Goal: Find specific page/section: Find specific page/section

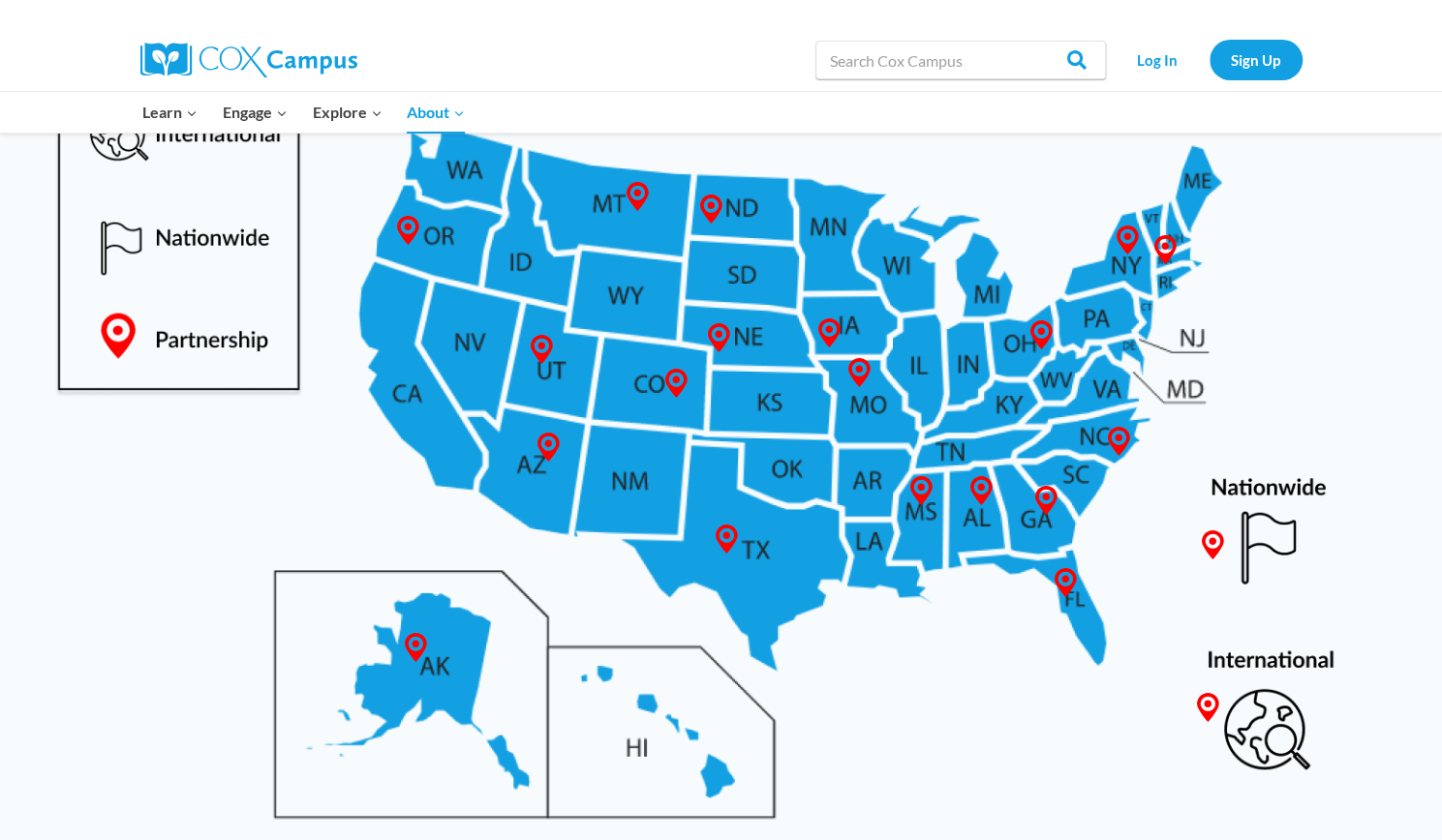
scroll to position [1038, 0]
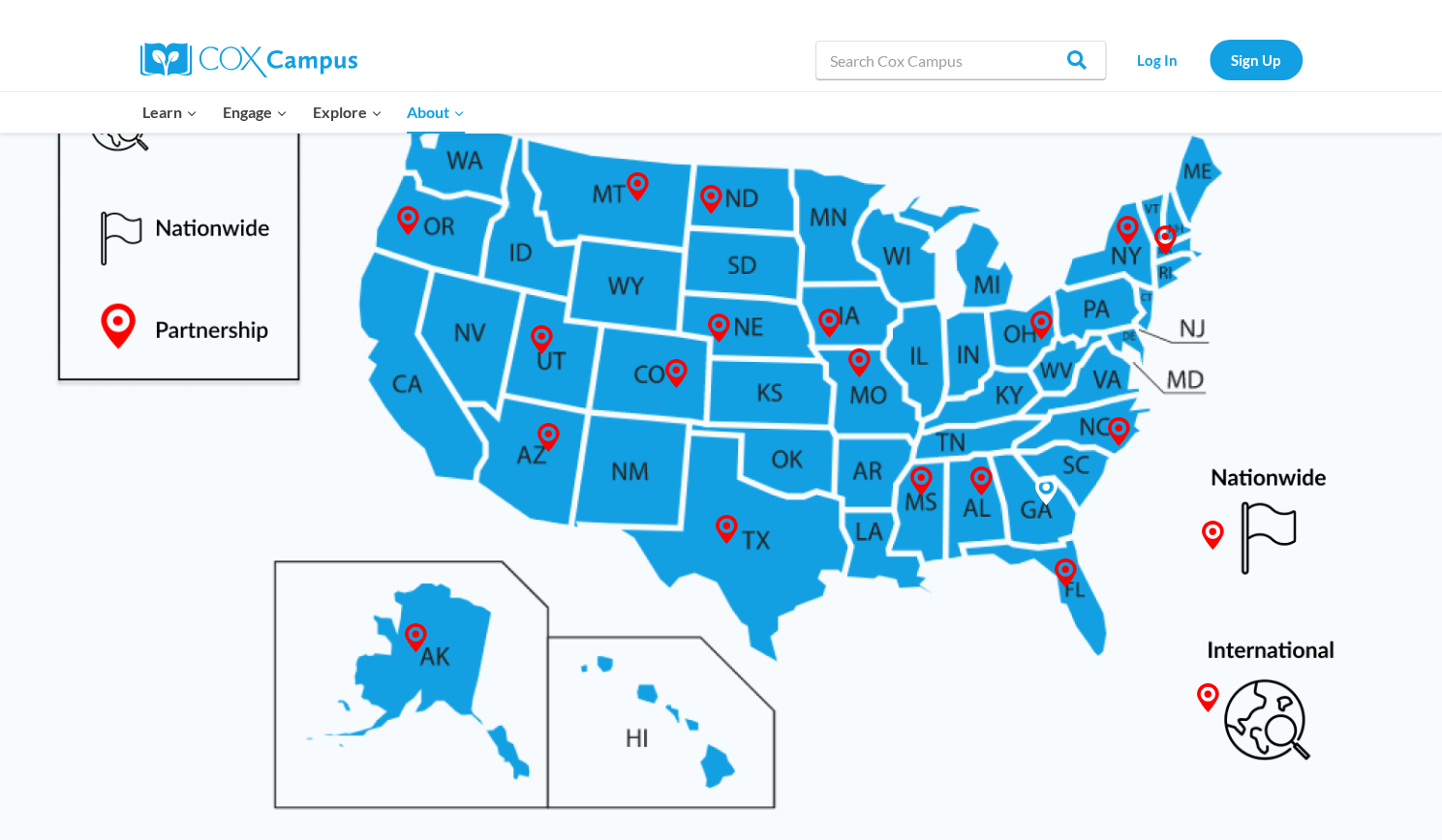
click at [1036, 486] on icon at bounding box center [1045, 490] width 29 height 29
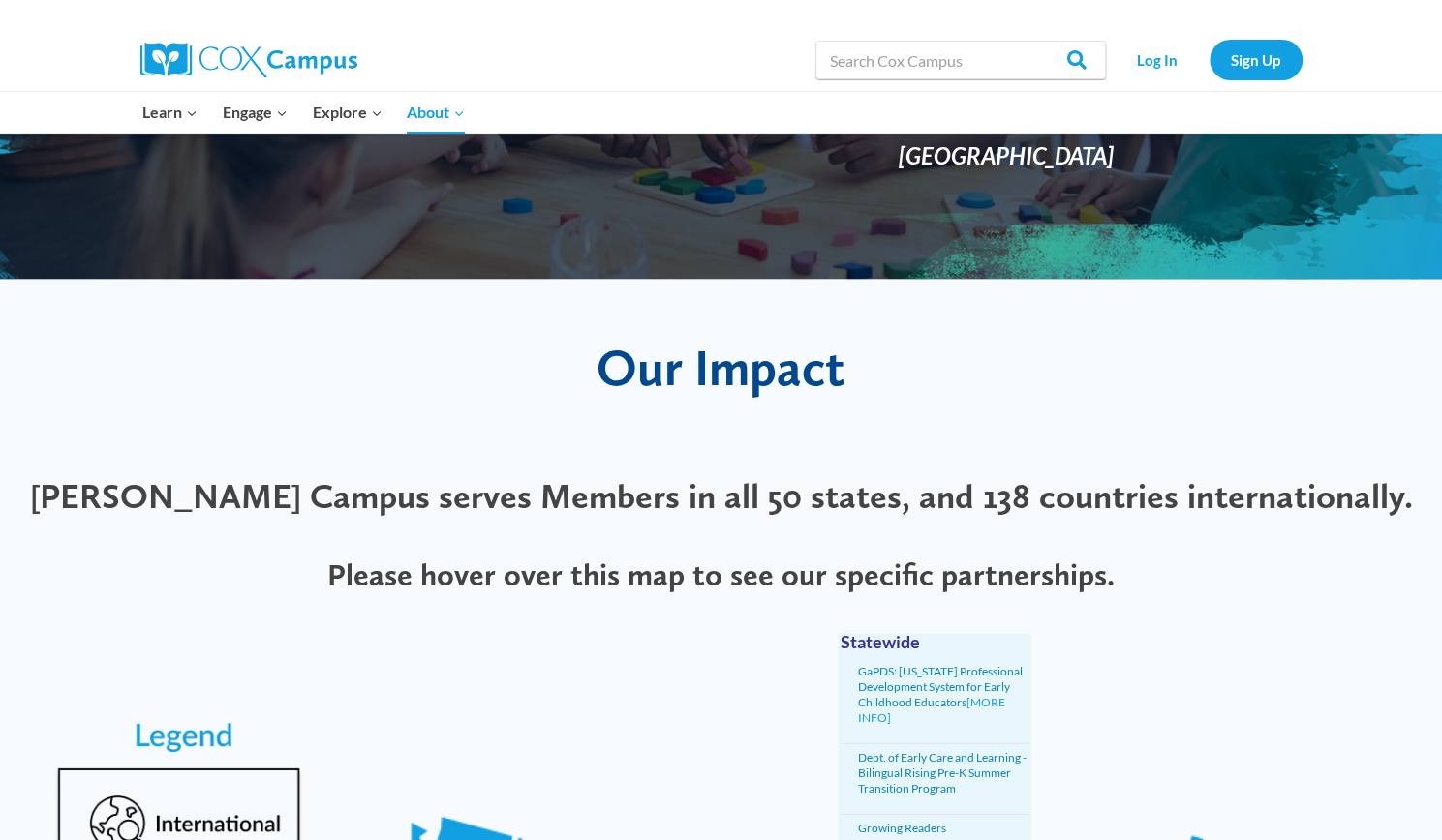
scroll to position [336, 0]
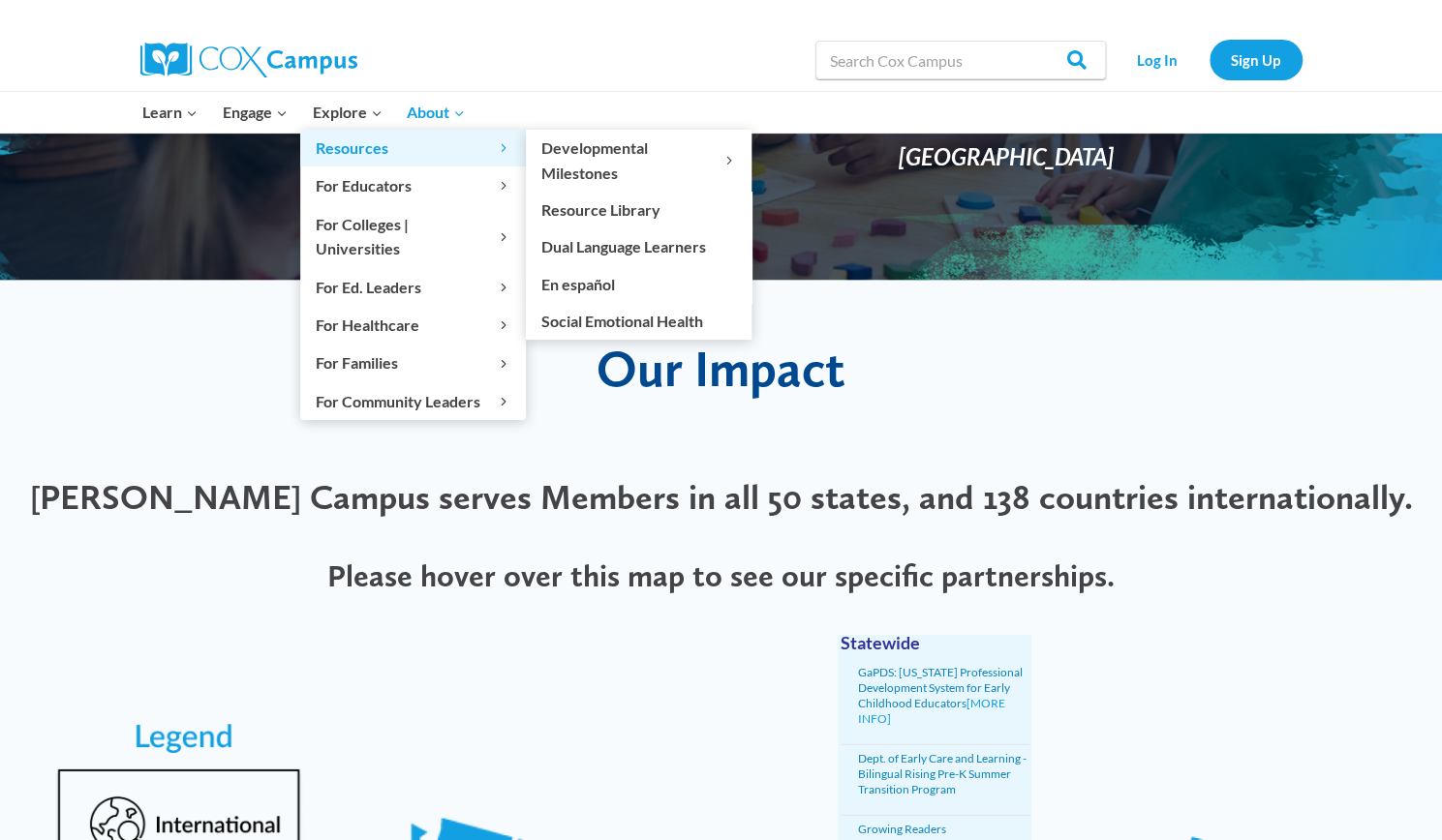
click at [340, 132] on link "Resources Expand" at bounding box center [413, 147] width 226 height 37
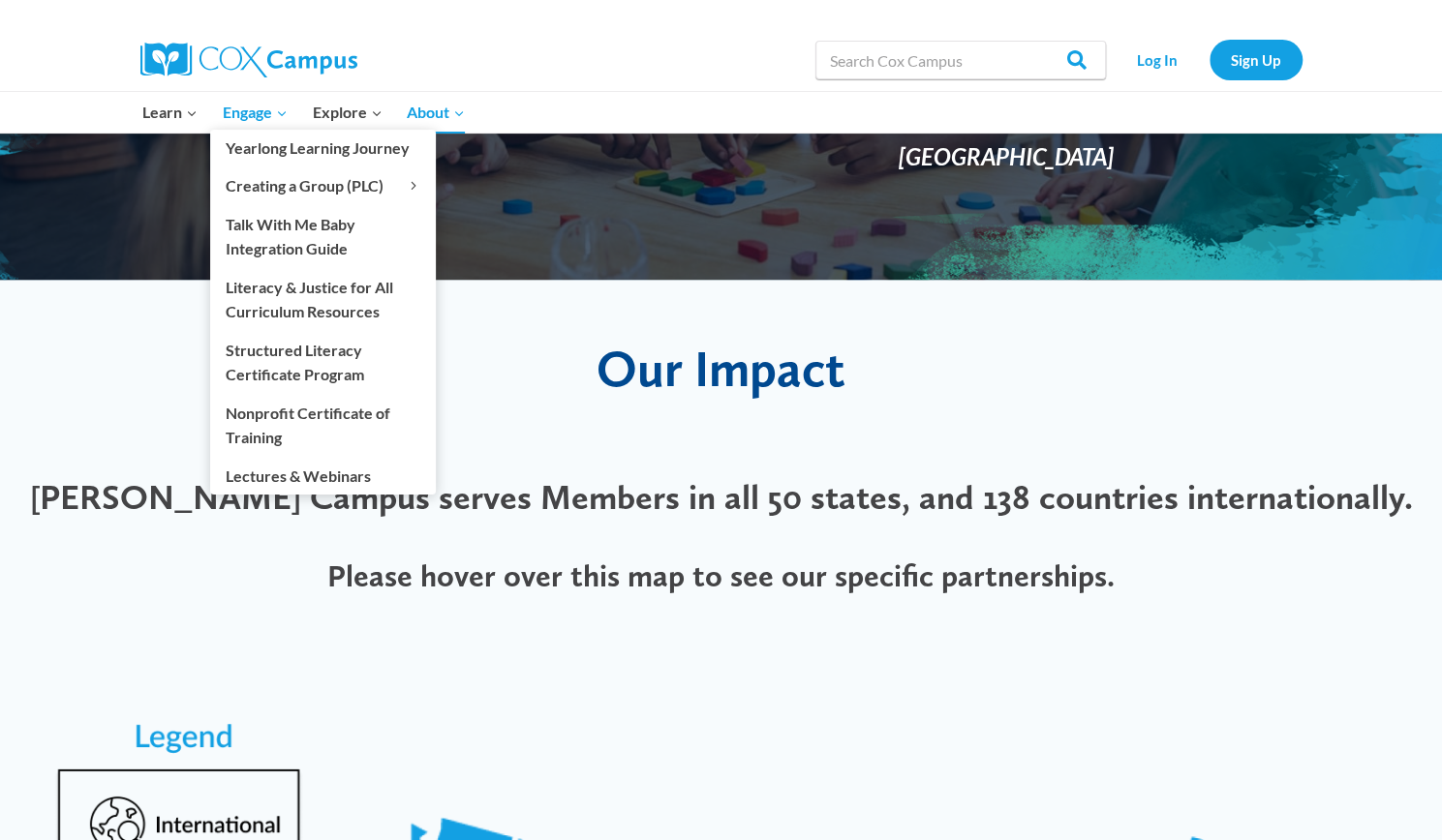
click at [263, 114] on span "Engage Expand" at bounding box center [255, 112] width 65 height 25
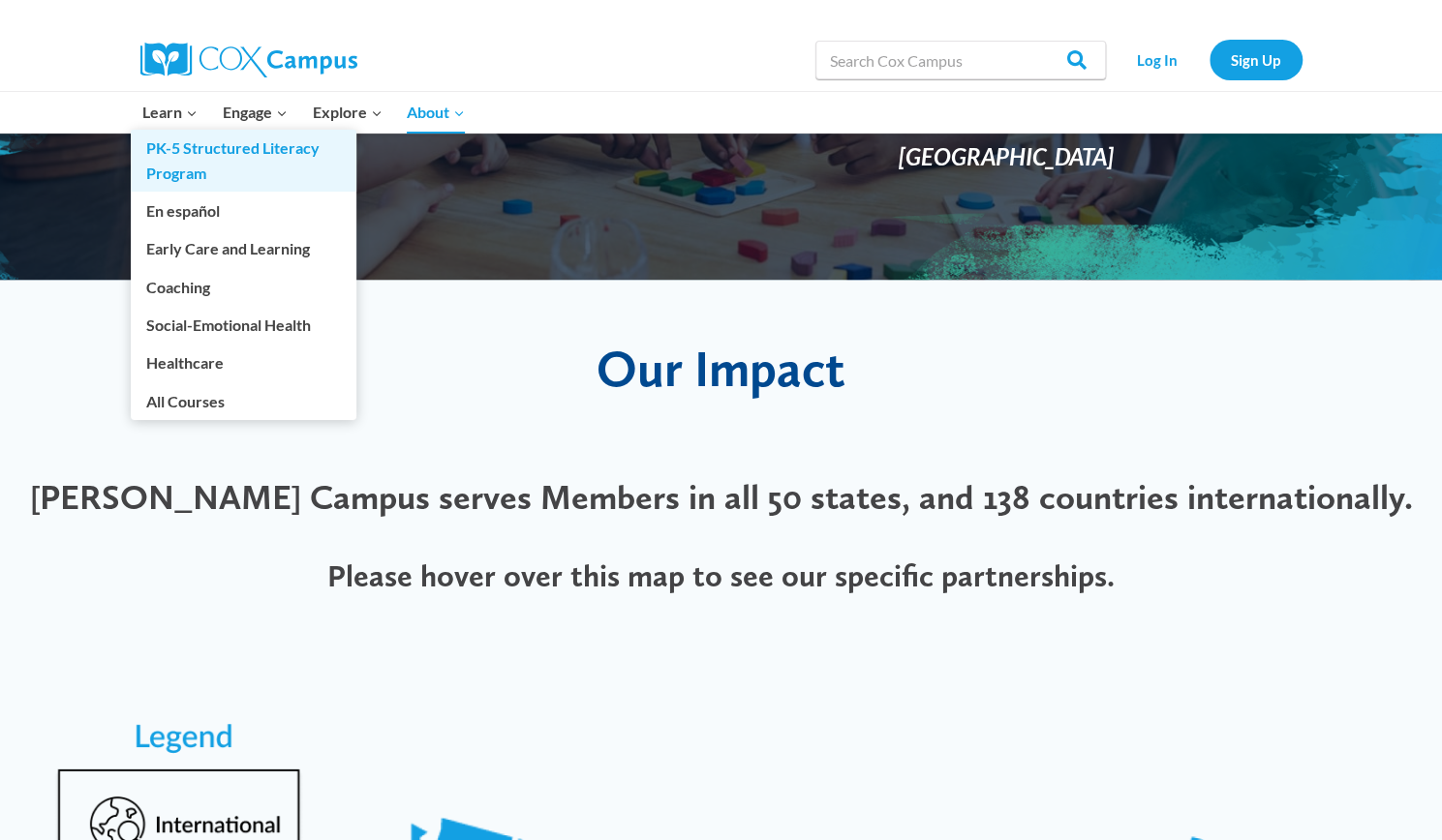
click at [154, 132] on link "PK-5 Structured Literacy Program" at bounding box center [243, 160] width 226 height 62
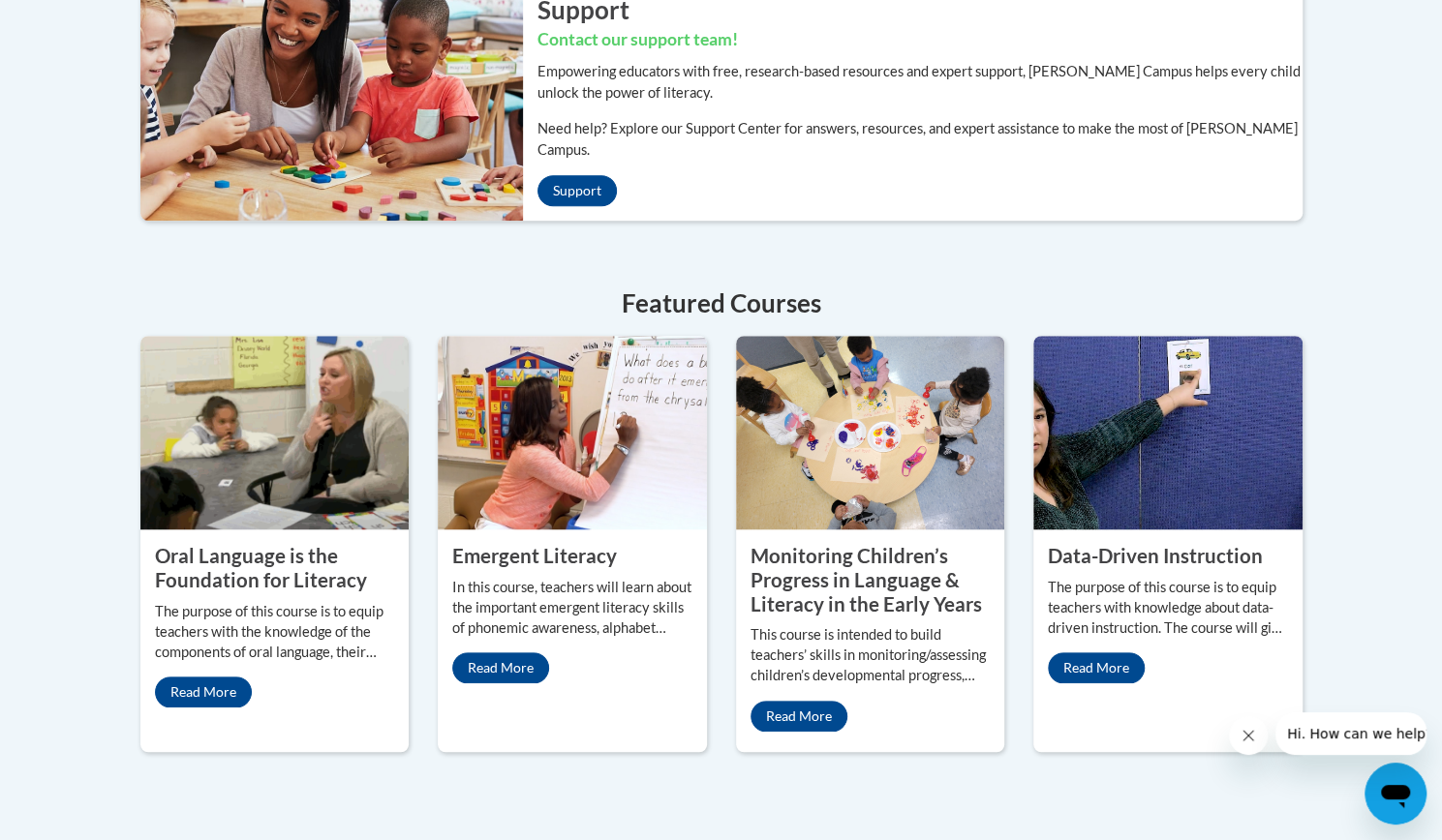
scroll to position [695, 0]
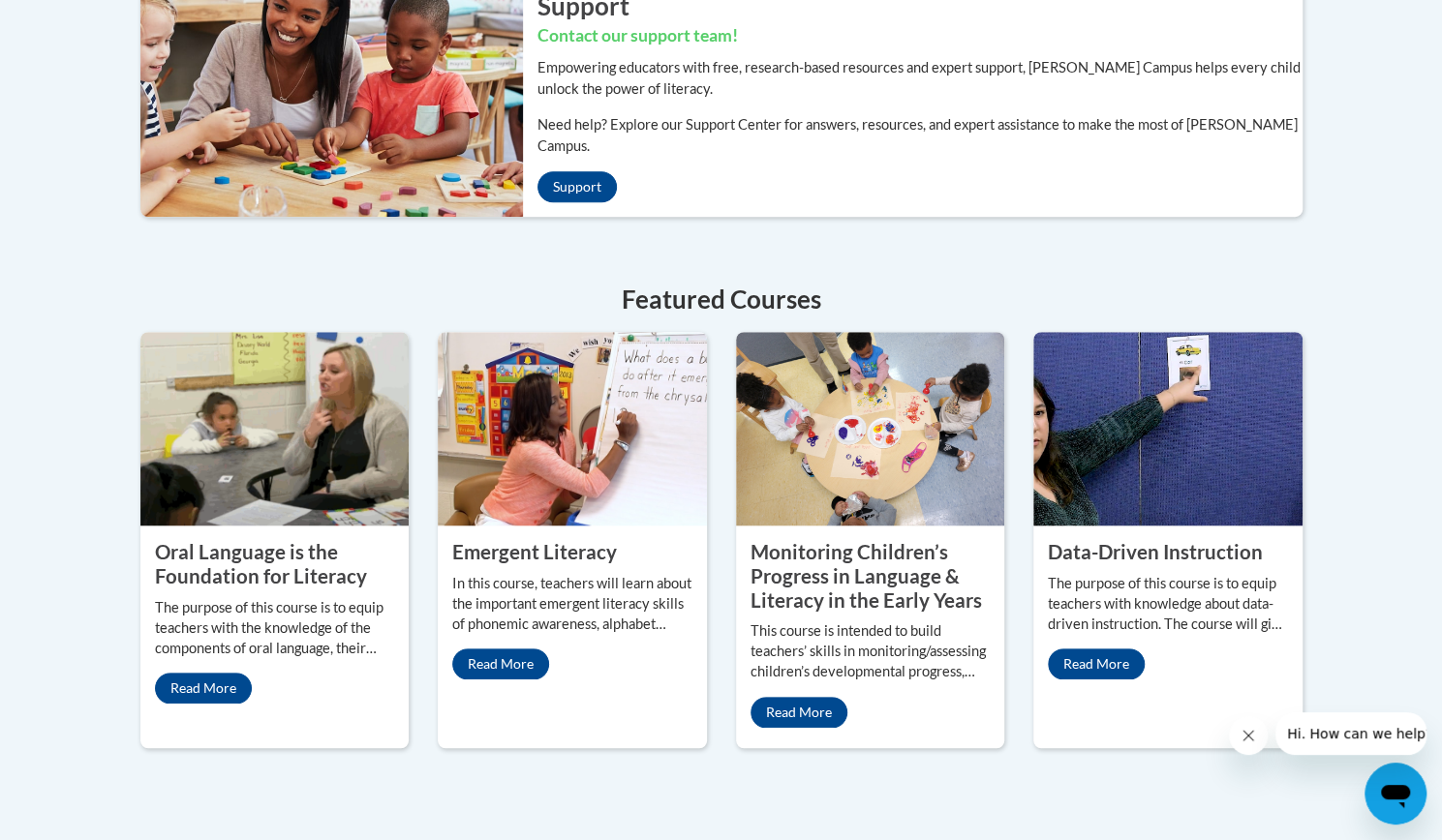
drag, startPoint x: 1443, startPoint y: 0, endPoint x: 208, endPoint y: 241, distance: 1258.3
click at [208, 241] on div "Support Contact our support team! Empowering educators with free, research-base…" at bounding box center [721, 368] width 1220 height 788
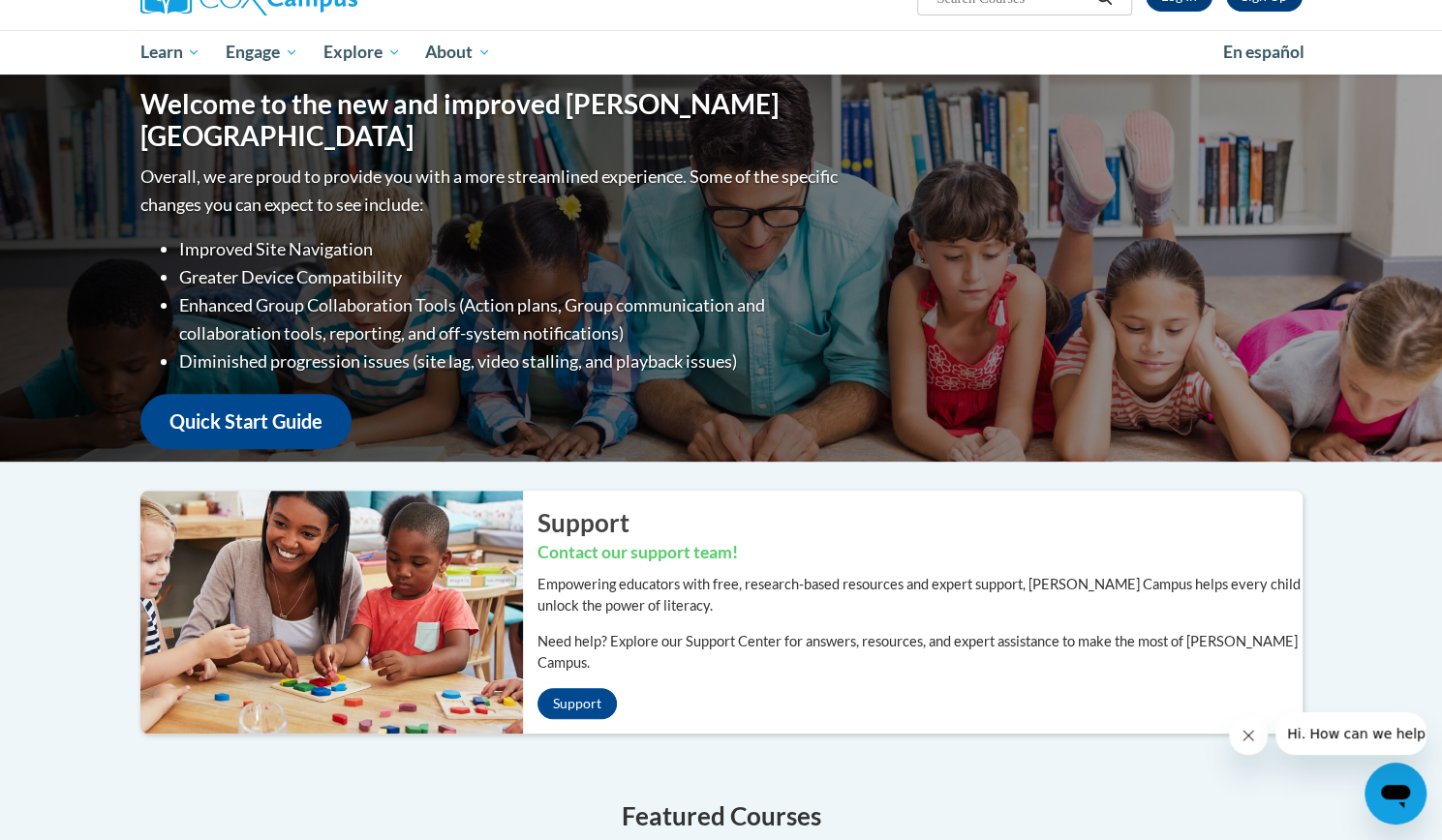
scroll to position [0, 0]
